Goal: Check status: Check status

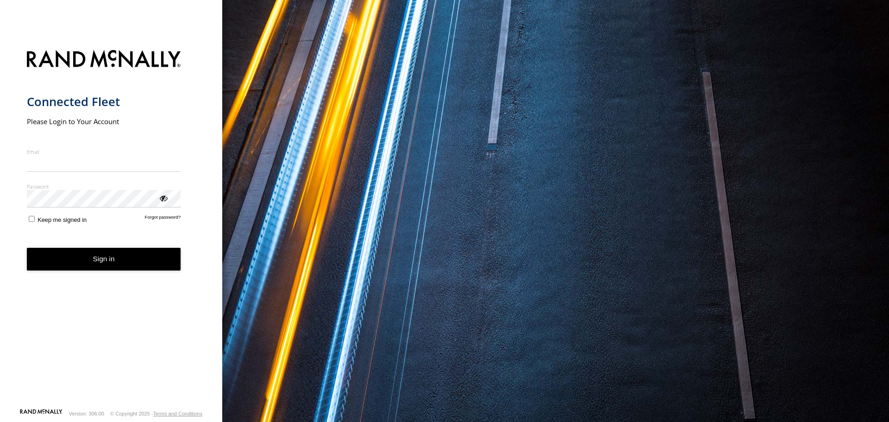
type input "**********"
click at [84, 269] on button "Sign in" at bounding box center [104, 259] width 154 height 23
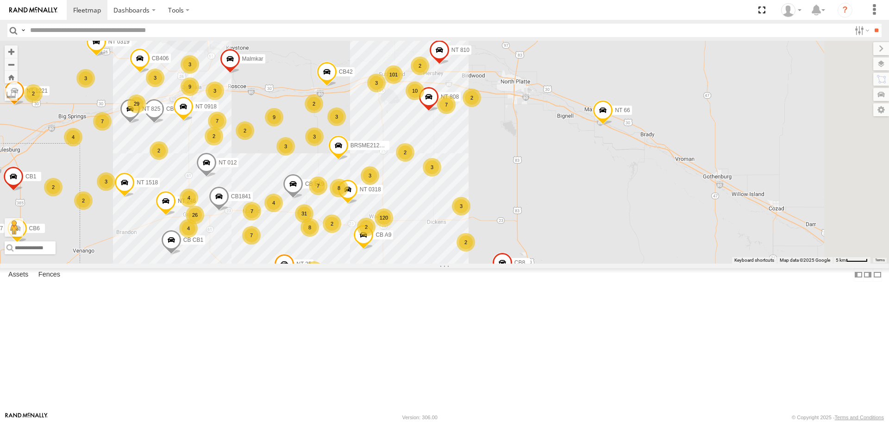
drag, startPoint x: 670, startPoint y: 164, endPoint x: 399, endPoint y: 226, distance: 277.9
click at [295, 156] on div "3" at bounding box center [286, 146] width 19 height 19
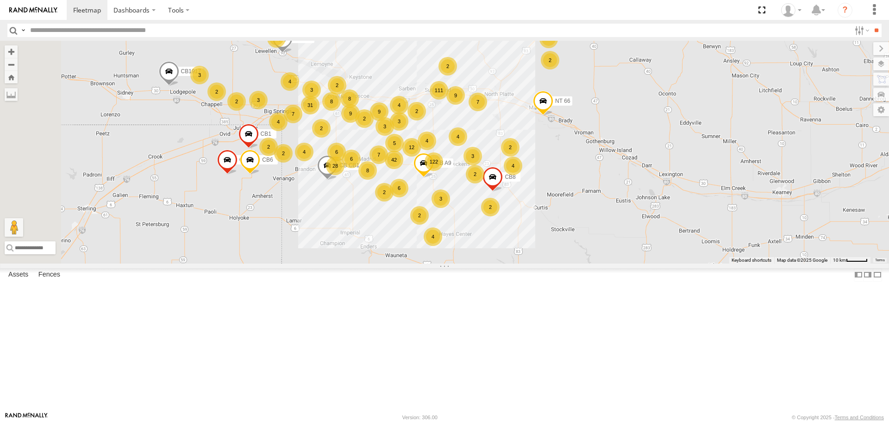
drag, startPoint x: 334, startPoint y: 229, endPoint x: 394, endPoint y: 238, distance: 60.8
click at [278, 156] on div "2" at bounding box center [268, 147] width 19 height 19
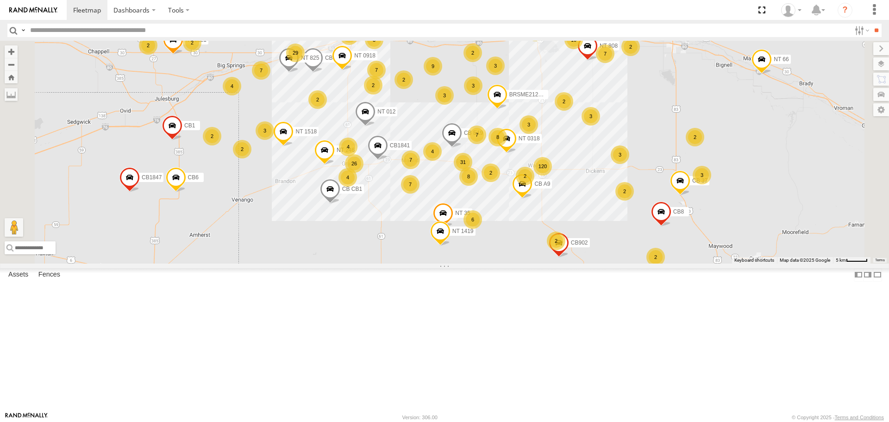
drag, startPoint x: 411, startPoint y: 240, endPoint x: 395, endPoint y: 236, distance: 16.4
click at [395, 236] on div "NT 917 NT 0721 CB1847 NT 211 CB6 CB1917 CB CB1 CB8 CB1 CB122 NT 66 CB 38 CB A9 …" at bounding box center [444, 152] width 889 height 222
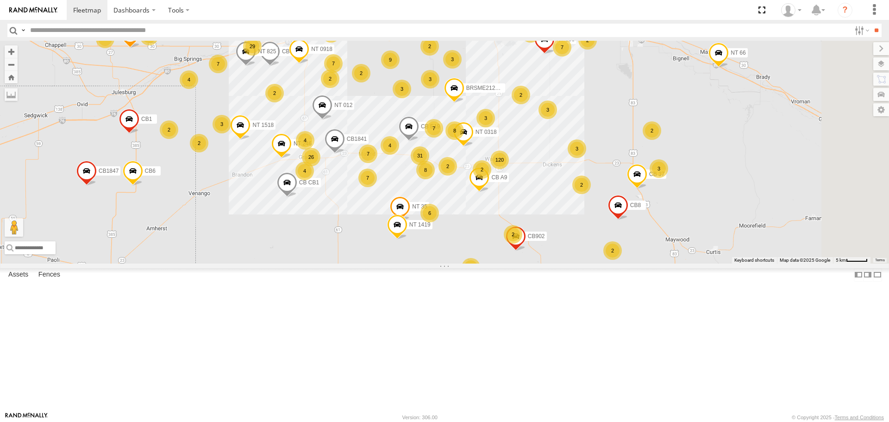
drag, startPoint x: 431, startPoint y: 248, endPoint x: 357, endPoint y: 239, distance: 74.7
click at [359, 240] on div "NT 917 NT 0721 CB1847 NT 211 CB6 CB1917 CB CB1 CB8 CB1 CB122 NT 66 CB 38 CB A9 …" at bounding box center [444, 152] width 889 height 222
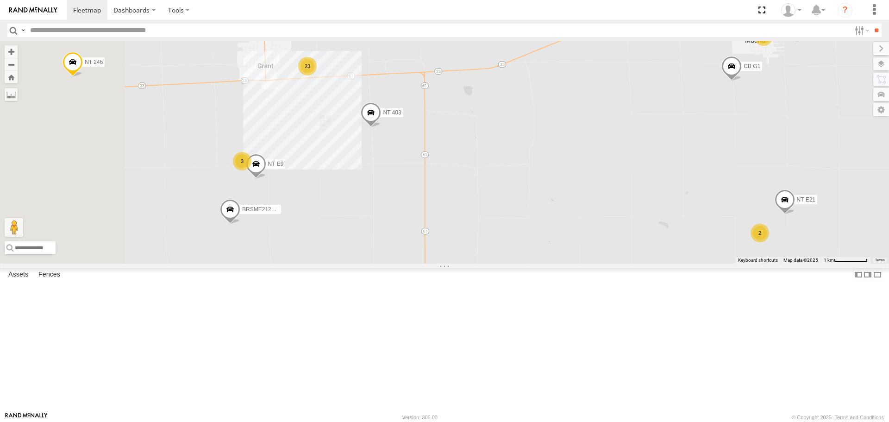
drag, startPoint x: 357, startPoint y: 252, endPoint x: 501, endPoint y: 255, distance: 144.1
click at [501, 255] on div "NT 917 NT 0721 CB1847 NT 211 CB6 CB1917 CB CB1 CB8 CB1 CB122 NT 66 CB 38 CB A9 …" at bounding box center [444, 152] width 889 height 222
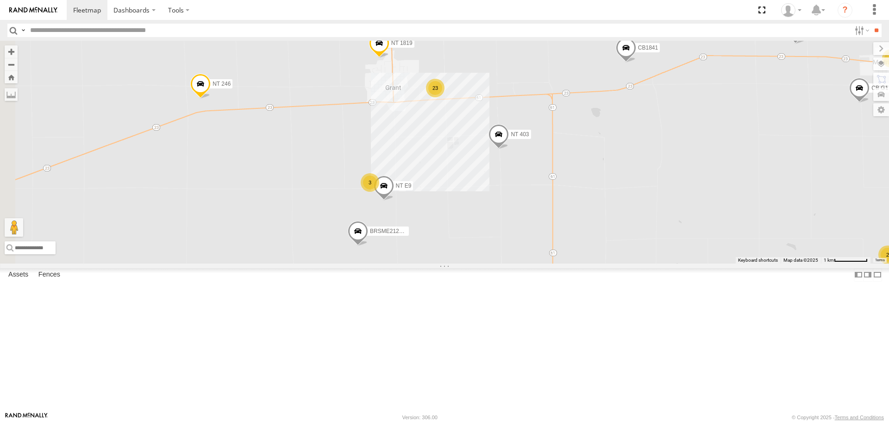
click at [509, 150] on span at bounding box center [499, 137] width 20 height 25
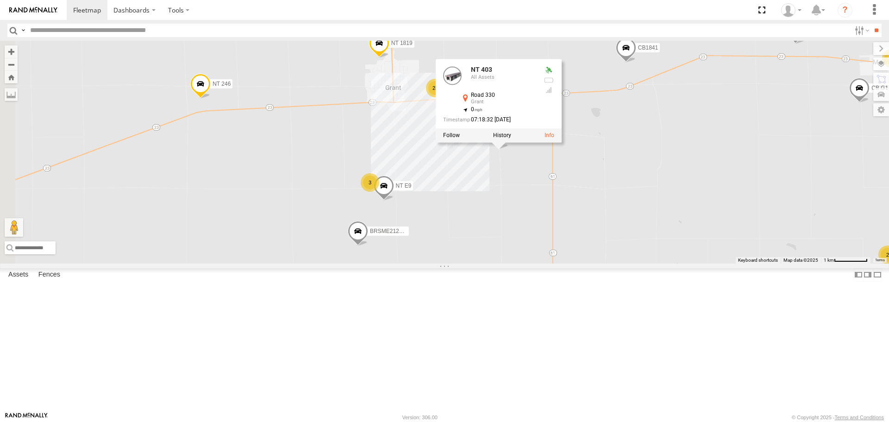
click at [564, 259] on div "NT 917 NT 0721 CB1847 NT 211 CB6 CB1917 CB CB1 CB8 CB1 CB122 NT 66 CB 38 CB A9 …" at bounding box center [444, 152] width 889 height 222
